Goal: Check status: Check status

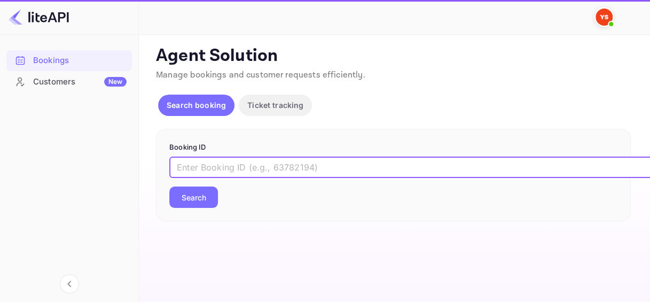
click at [220, 166] on input "text" at bounding box center [436, 167] width 534 height 21
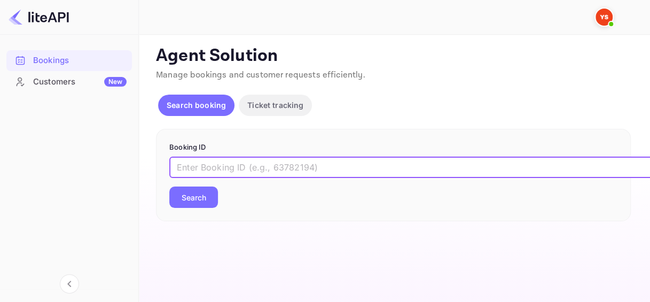
paste input "8823035"
type input "8823035"
click at [192, 192] on button "Search" at bounding box center [193, 196] width 49 height 21
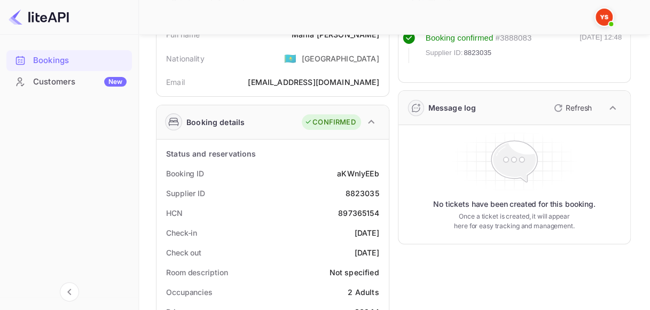
scroll to position [107, 0]
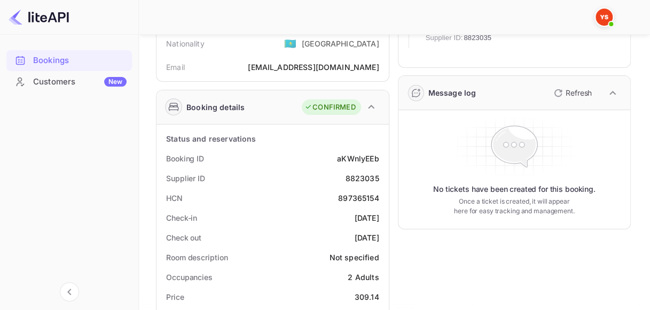
click at [369, 155] on div "aKWnlyEEb" at bounding box center [358, 158] width 42 height 11
copy div "aKWnlyEEb"
click at [360, 174] on div "8823035" at bounding box center [362, 178] width 34 height 11
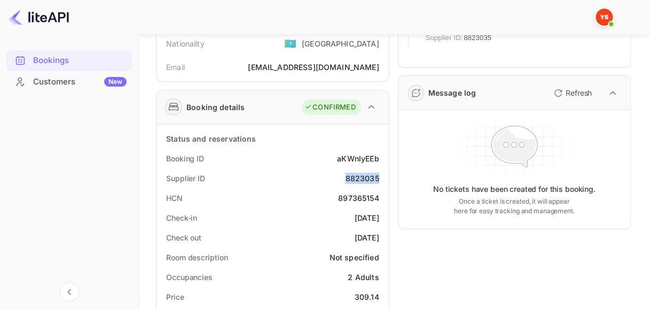
copy div "8823035"
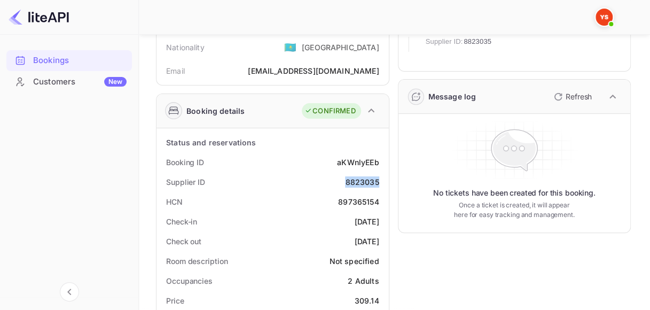
scroll to position [53, 0]
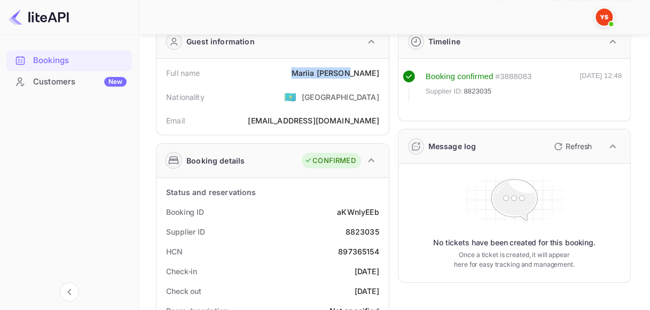
drag, startPoint x: 321, startPoint y: 74, endPoint x: 379, endPoint y: 73, distance: 58.8
click at [378, 73] on div "Full name [PERSON_NAME]" at bounding box center [273, 73] width 224 height 20
copy div "[PERSON_NAME]"
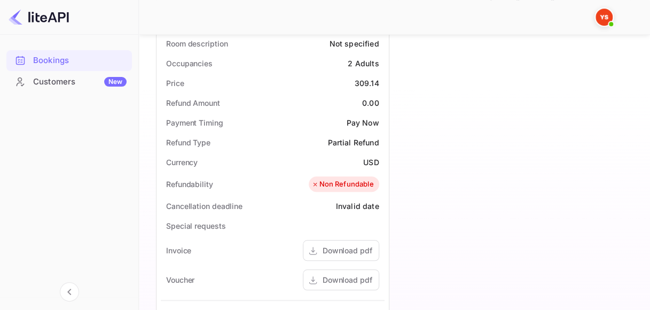
scroll to position [481, 0]
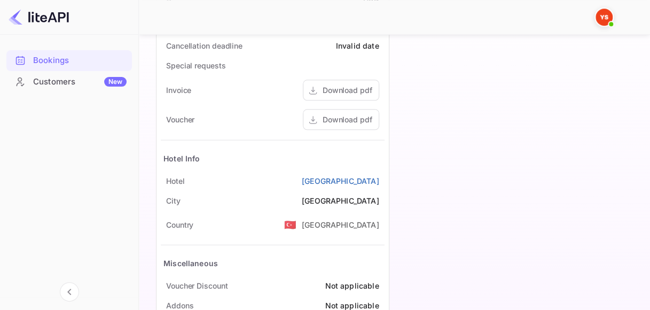
drag, startPoint x: 287, startPoint y: 183, endPoint x: 381, endPoint y: 181, distance: 93.5
click at [381, 181] on div "[GEOGRAPHIC_DATA]" at bounding box center [273, 181] width 224 height 20
copy link "[GEOGRAPHIC_DATA]"
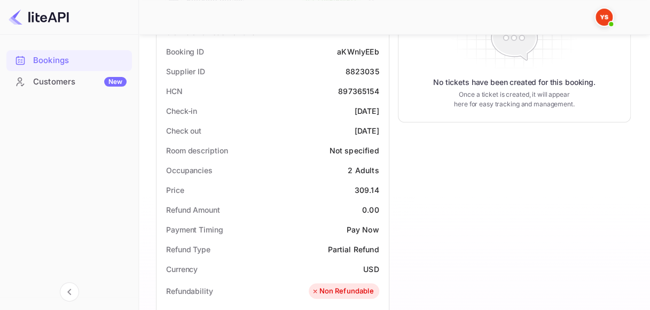
scroll to position [160, 0]
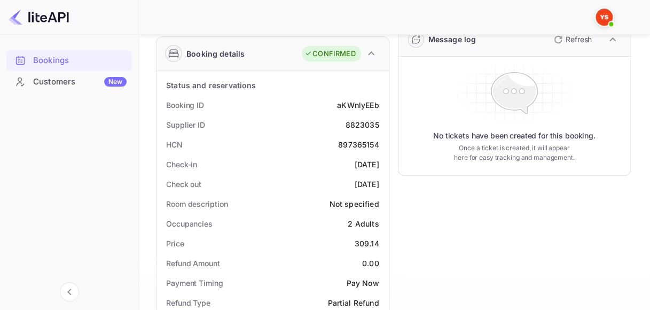
drag, startPoint x: 337, startPoint y: 162, endPoint x: 380, endPoint y: 159, distance: 43.9
click at [380, 159] on div "Check-in [DATE]" at bounding box center [273, 164] width 224 height 20
copy div "[DATE]"
drag, startPoint x: 336, startPoint y: 184, endPoint x: 383, endPoint y: 183, distance: 46.5
click at [383, 183] on div "Check out [DATE]" at bounding box center [273, 184] width 224 height 20
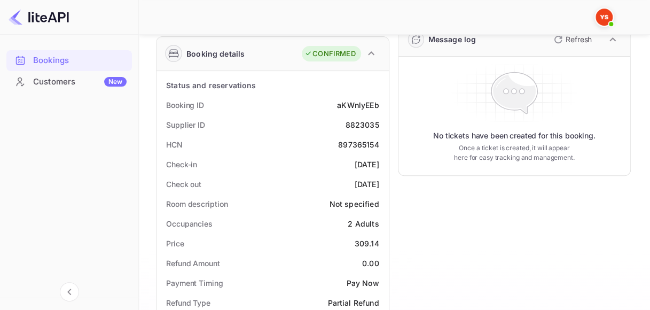
copy div "[DATE]"
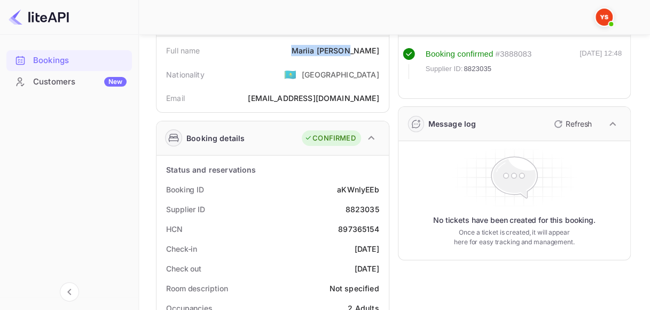
scroll to position [0, 0]
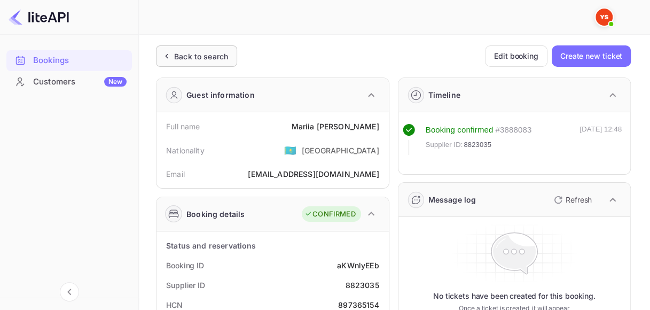
click at [216, 54] on div "Back to search" at bounding box center [201, 56] width 54 height 11
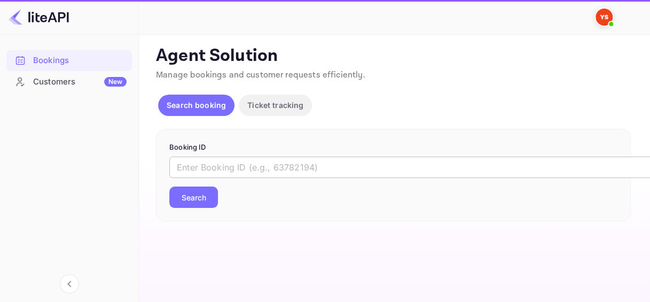
click at [213, 163] on input "text" at bounding box center [436, 167] width 534 height 21
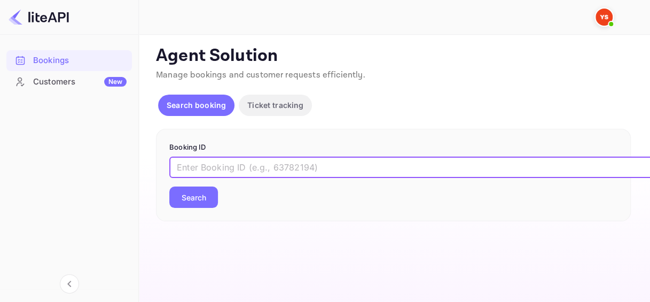
paste input "8970058"
type input "8970058"
click at [211, 197] on button "Search" at bounding box center [193, 196] width 49 height 21
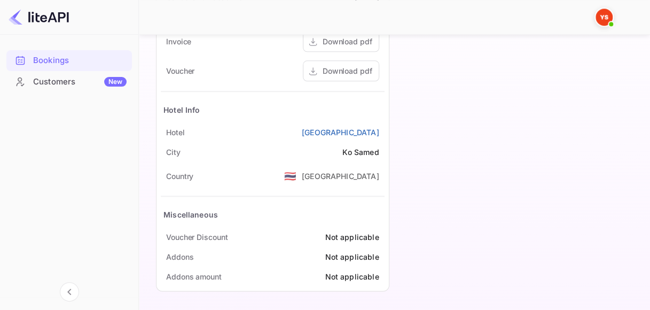
scroll to position [423, 0]
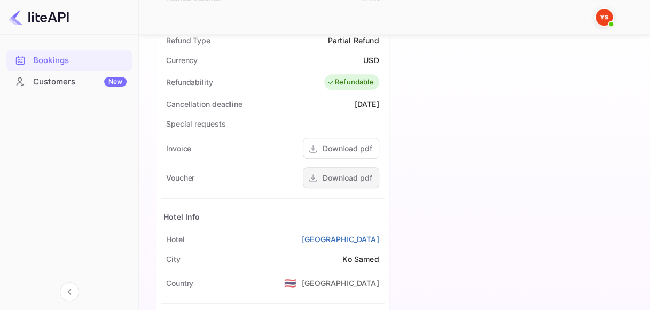
click at [345, 173] on div "Download pdf" at bounding box center [348, 177] width 50 height 11
click at [340, 180] on div "Download pdf" at bounding box center [348, 177] width 50 height 11
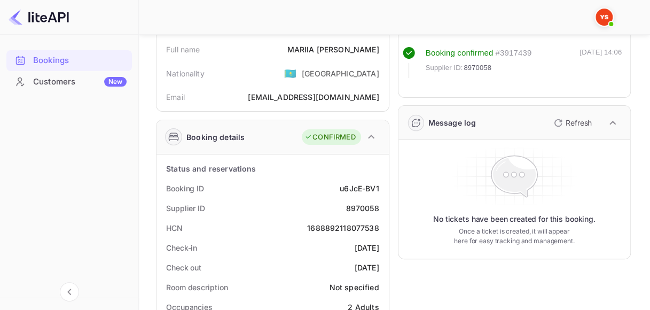
scroll to position [0, 0]
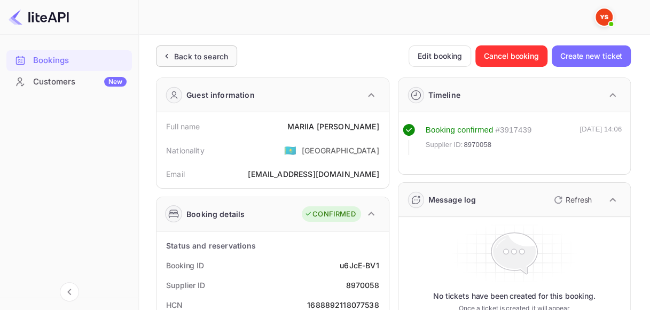
click at [202, 59] on div "Back to search" at bounding box center [201, 56] width 54 height 11
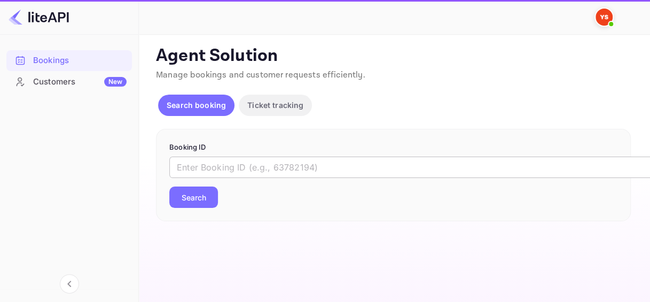
click at [267, 167] on input "text" at bounding box center [436, 167] width 534 height 21
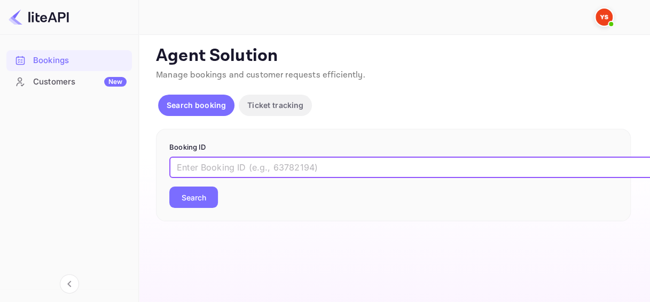
paste input "9303172"
type input "9303172"
click at [207, 198] on button "Search" at bounding box center [193, 196] width 49 height 21
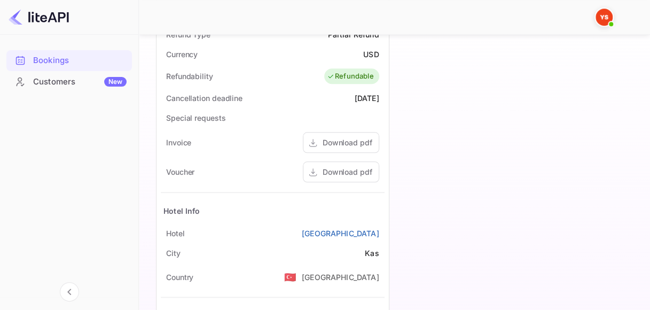
scroll to position [481, 0]
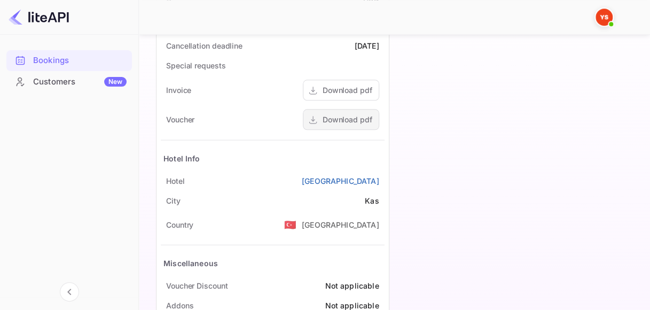
click at [350, 118] on div "Download pdf" at bounding box center [348, 119] width 50 height 11
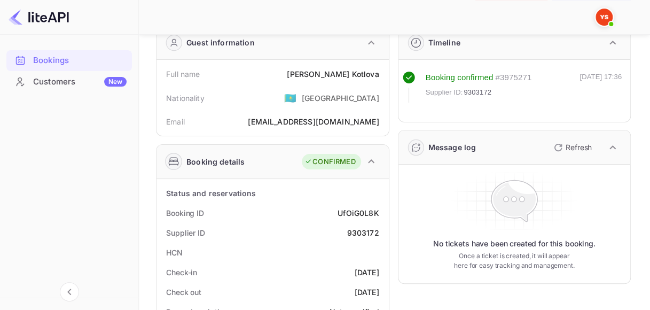
scroll to position [49, 0]
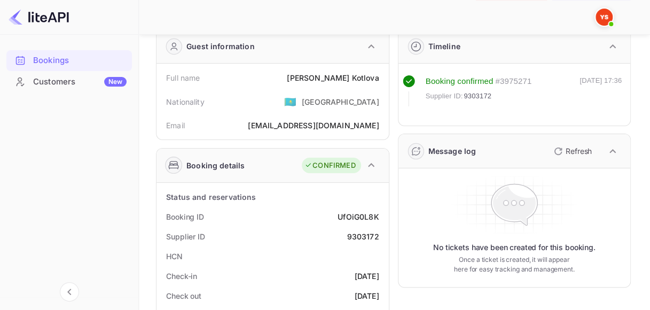
click at [362, 217] on div "UfOiG0L8K" at bounding box center [358, 216] width 41 height 11
copy div "UfOiG0L8K"
click at [355, 237] on div "9303172" at bounding box center [363, 236] width 32 height 11
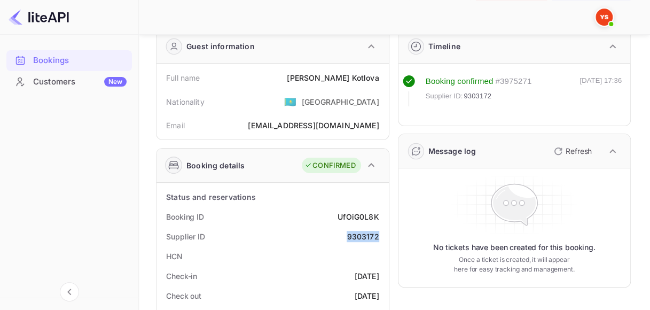
copy div "9303172"
drag, startPoint x: 320, startPoint y: 75, endPoint x: 384, endPoint y: 73, distance: 63.6
click at [379, 72] on div "Full name [PERSON_NAME]" at bounding box center [273, 78] width 224 height 20
copy div "[PERSON_NAME]"
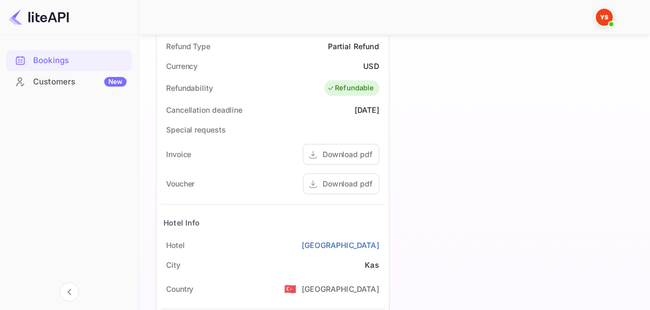
scroll to position [476, 0]
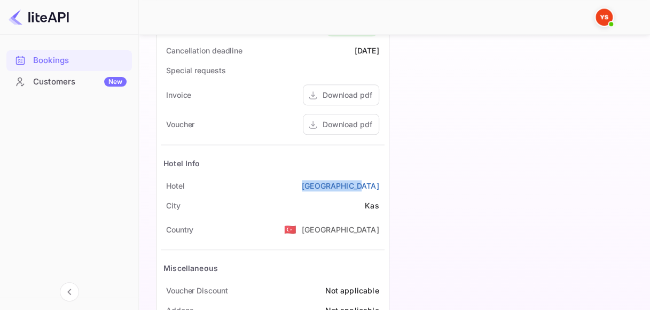
drag, startPoint x: 317, startPoint y: 182, endPoint x: 381, endPoint y: 182, distance: 64.6
click at [381, 182] on div "[GEOGRAPHIC_DATA]" at bounding box center [273, 186] width 224 height 20
copy link "[GEOGRAPHIC_DATA]"
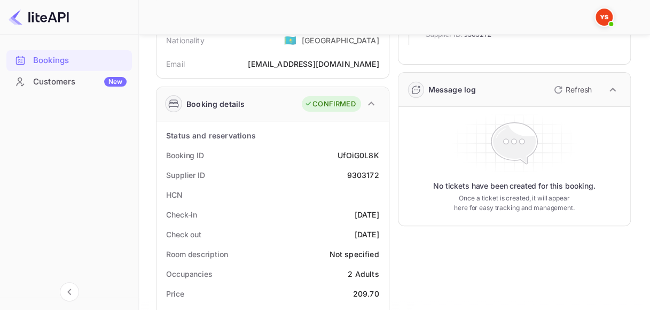
scroll to position [102, 0]
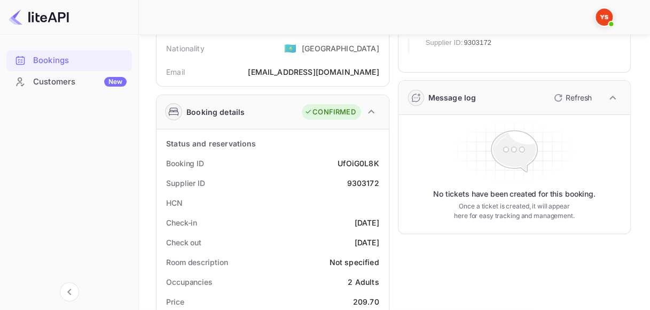
drag, startPoint x: 340, startPoint y: 219, endPoint x: 381, endPoint y: 219, distance: 41.7
click at [381, 219] on div "Check-in [DATE]" at bounding box center [273, 223] width 224 height 20
drag, startPoint x: 334, startPoint y: 241, endPoint x: 377, endPoint y: 241, distance: 42.7
click at [377, 241] on div "Check out [DATE]" at bounding box center [273, 242] width 224 height 20
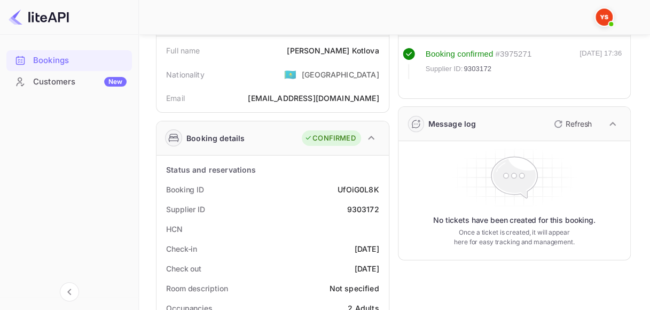
scroll to position [0, 0]
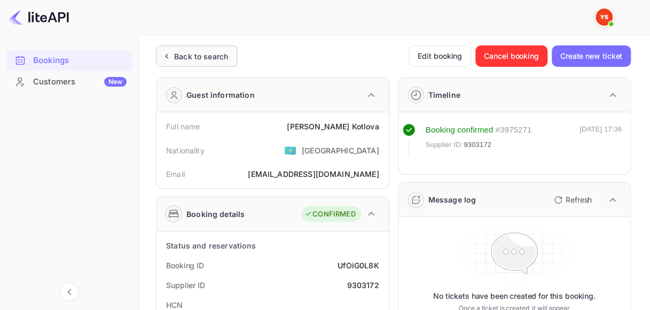
click at [201, 57] on div "Back to search" at bounding box center [201, 56] width 54 height 11
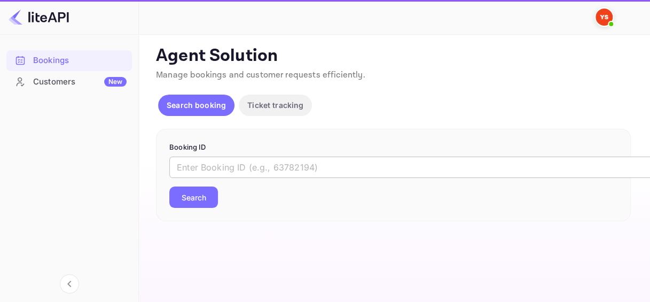
click at [238, 175] on input "text" at bounding box center [436, 167] width 534 height 21
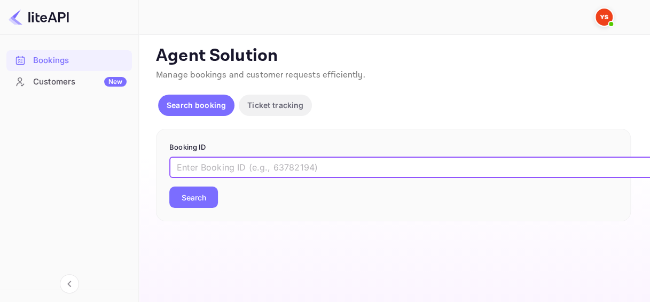
paste input "9308097"
type input "9308097"
click at [169, 186] on button "Search" at bounding box center [193, 196] width 49 height 21
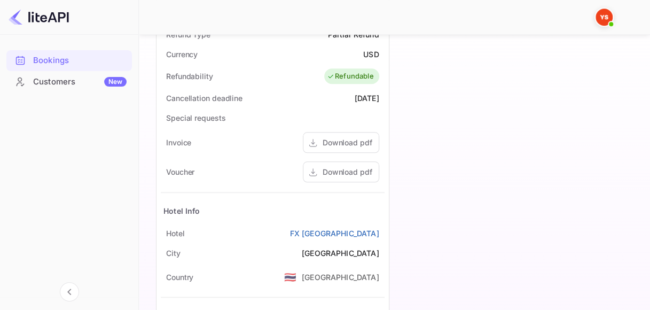
scroll to position [481, 0]
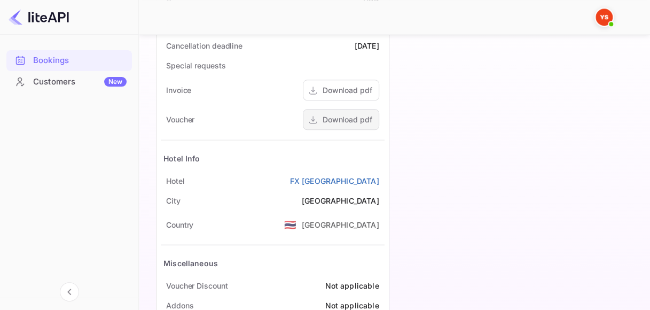
click at [354, 125] on div "Download pdf" at bounding box center [341, 119] width 76 height 21
